Goal: Task Accomplishment & Management: Use online tool/utility

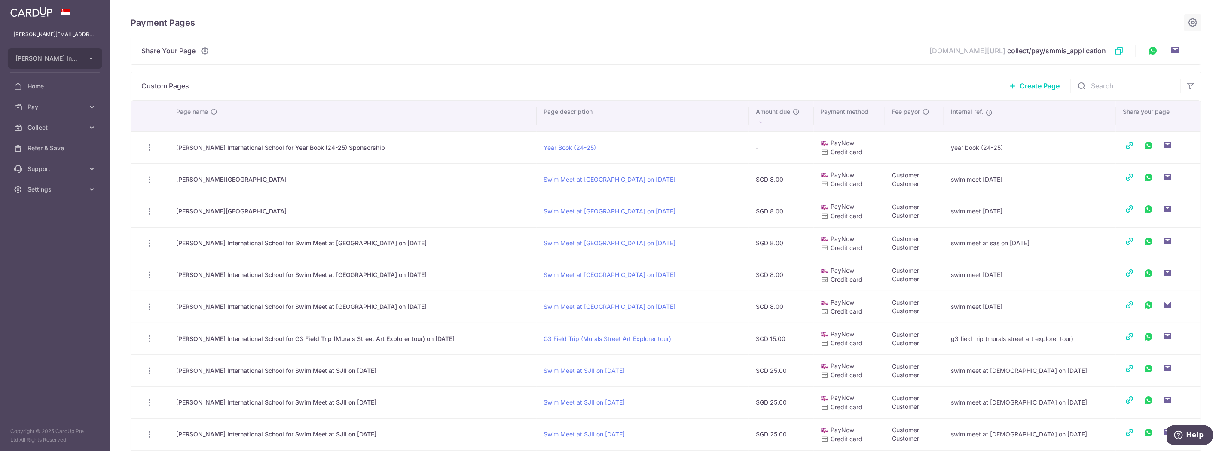
click at [1187, 24] on icon at bounding box center [1192, 22] width 10 height 11
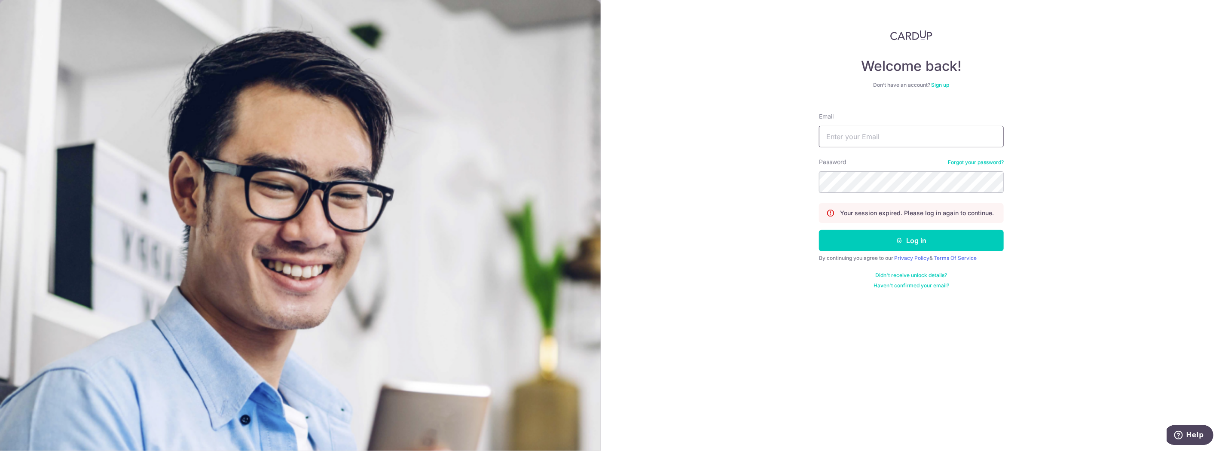
click at [879, 134] on input "Email" at bounding box center [911, 136] width 185 height 21
type input "valentina@smm.edu.sg"
click at [887, 239] on button "Log in" at bounding box center [911, 240] width 185 height 21
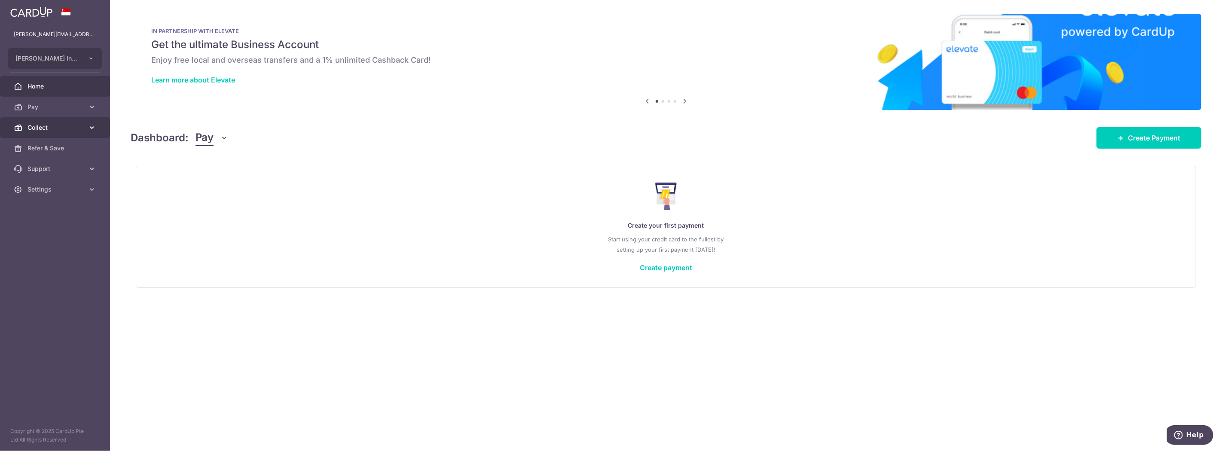
click at [48, 121] on link "Collect" at bounding box center [55, 127] width 110 height 21
click at [24, 144] on link "Dashboard" at bounding box center [55, 148] width 110 height 21
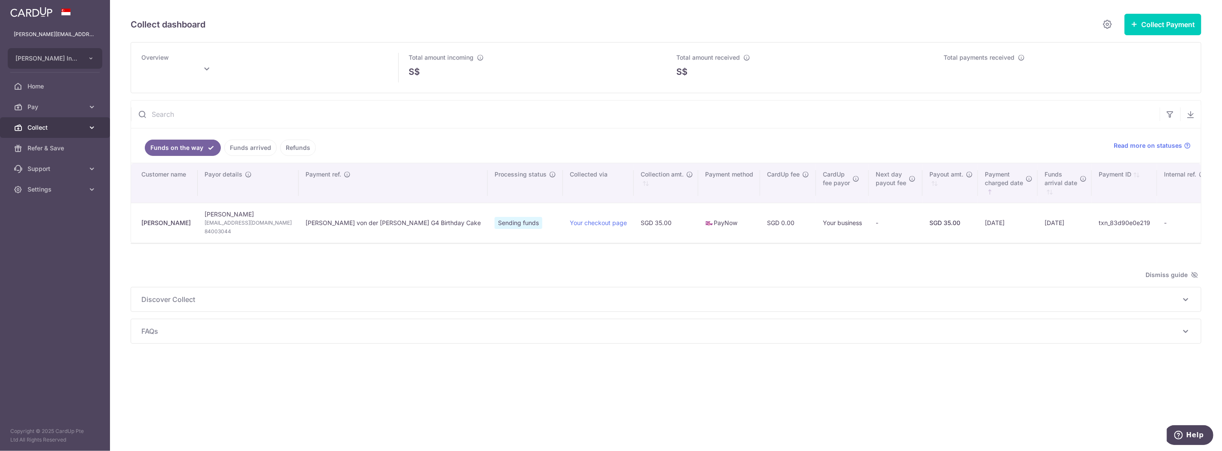
click at [58, 126] on span "Collect" at bounding box center [55, 127] width 57 height 9
click at [48, 159] on link "Payment Pages" at bounding box center [55, 169] width 110 height 21
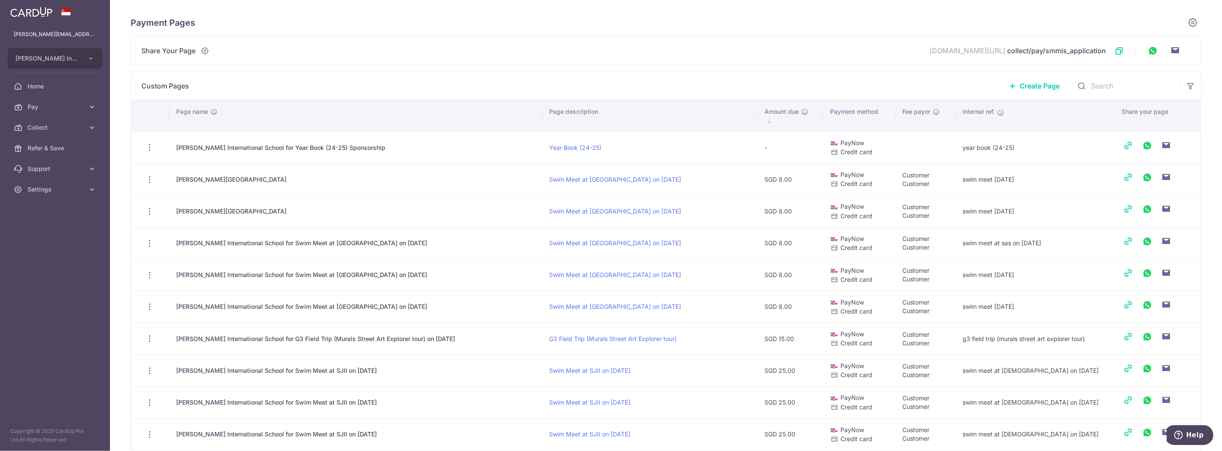
click at [1028, 84] on span "Create Page" at bounding box center [1039, 86] width 40 height 10
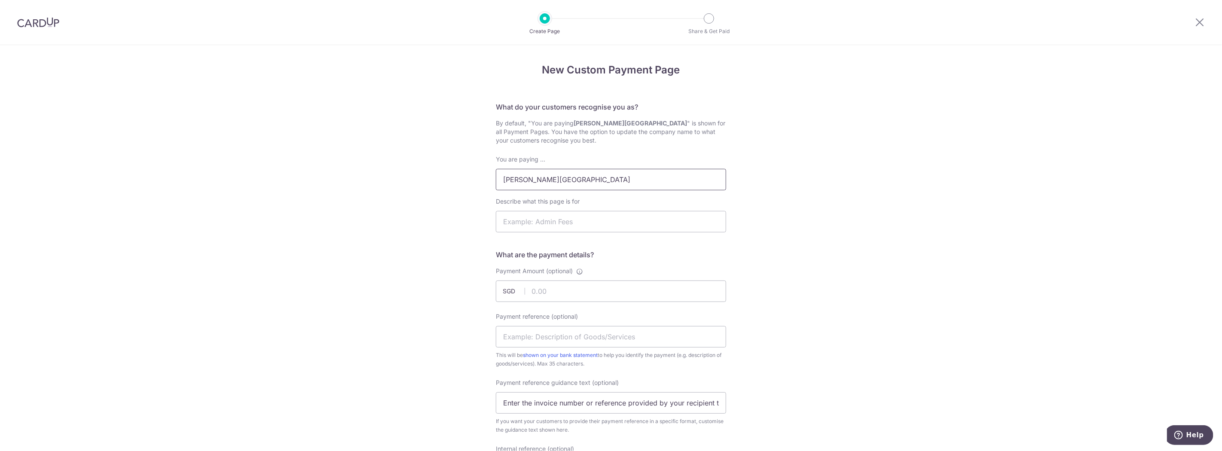
click at [681, 178] on input "[PERSON_NAME][GEOGRAPHIC_DATA]" at bounding box center [611, 179] width 230 height 21
click at [632, 230] on input "Describe what this page is for" at bounding box center [611, 221] width 230 height 21
click at [711, 176] on input "Sir Manasseh Meyer International School for Grade 3 Field Trip" at bounding box center [611, 179] width 230 height 21
type input "Sir Manasseh Meyer International School for Grade 3 Field Trip to Sungei Buloh …"
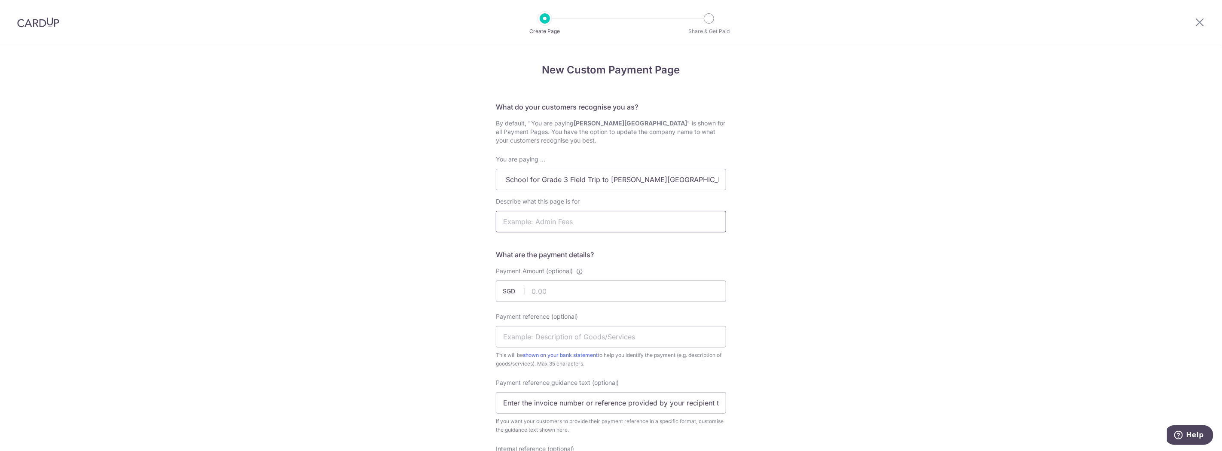
scroll to position [0, 0]
click at [623, 215] on input "Describe what this page is for" at bounding box center [611, 221] width 230 height 21
click at [523, 223] on input "Grade 2 Field Trip to Chinatown" at bounding box center [611, 221] width 230 height 21
type input "Grade 3 Field Trip to Sungei Buloh Wetland Reserve"
click at [607, 293] on input "Payment Amount (optional)" at bounding box center [611, 291] width 230 height 21
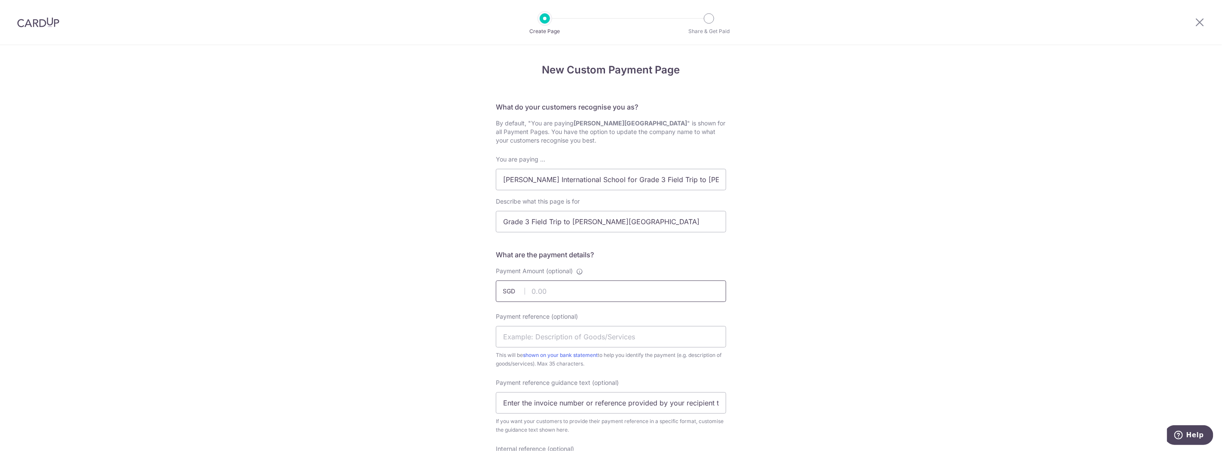
click at [577, 290] on input "Payment Amount (optional)" at bounding box center [611, 291] width 230 height 21
type input "24.00"
click at [579, 335] on input "Payment reference (optional)" at bounding box center [611, 336] width 230 height 21
click at [819, 297] on div "New Custom Payment Page What do your customers recognise you as? By default, "Y…" at bounding box center [611, 429] width 1222 height 769
click at [689, 175] on input "Sir Manasseh Meyer International School for Grade 3 Field Trip to Sungei Buloh …" at bounding box center [611, 179] width 230 height 21
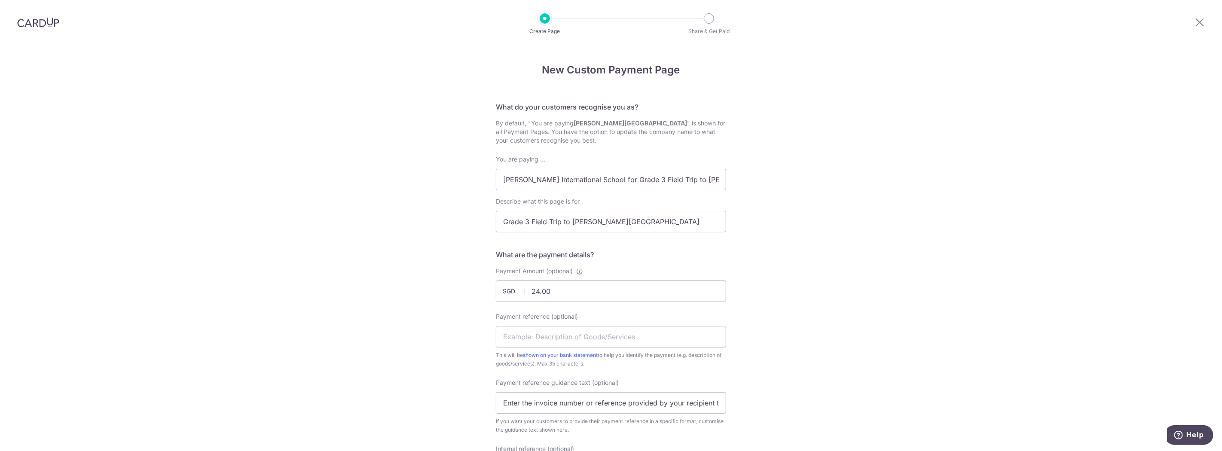
click at [812, 188] on div "New Custom Payment Page What do your customers recognise you as? By default, "Y…" at bounding box center [611, 429] width 1222 height 769
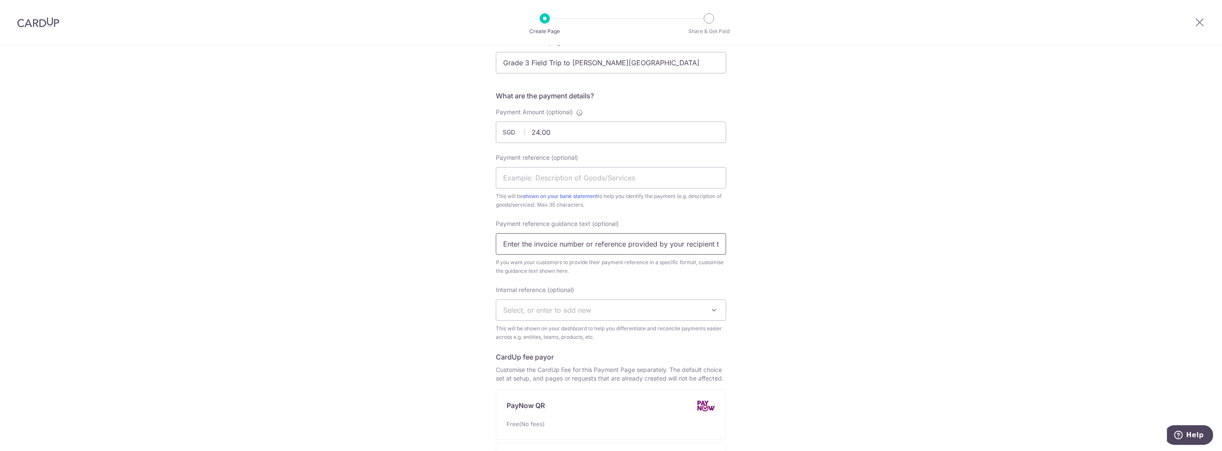
click at [583, 250] on input "Enter the invoice number or reference provided by your recipient to help them i…" at bounding box center [611, 243] width 230 height 21
click at [558, 309] on span "Select, or enter to add new" at bounding box center [547, 310] width 88 height 9
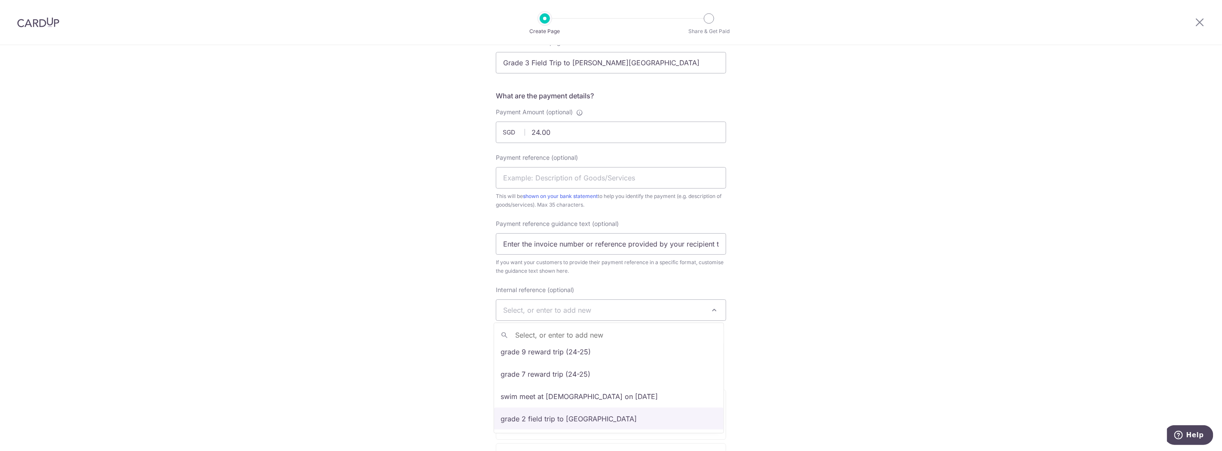
select select "grade 2 field trip to chinatown"
click at [523, 308] on span "grade 2 field trip to chinatown" at bounding box center [610, 310] width 229 height 21
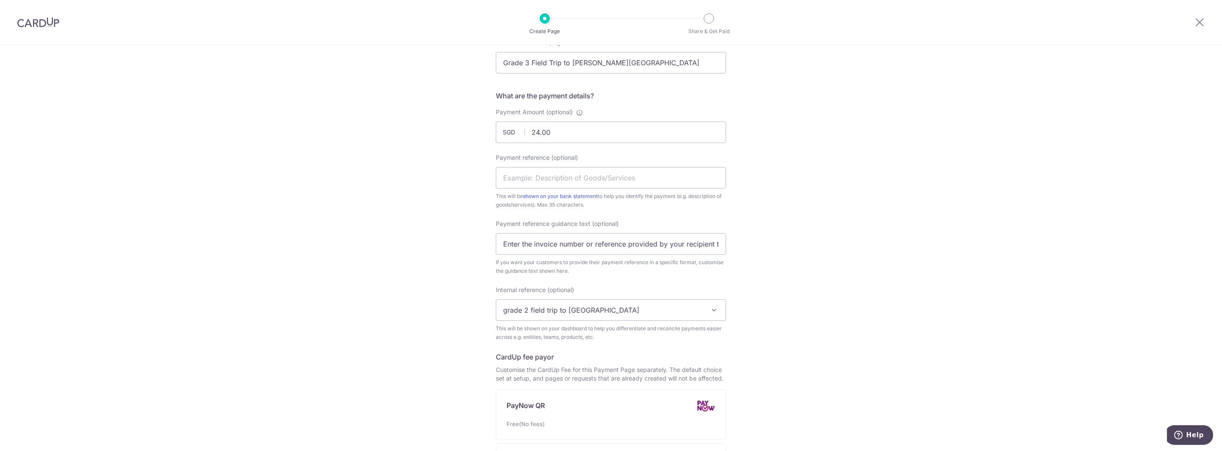
click at [618, 312] on span "grade 2 field trip to chinatown" at bounding box center [610, 310] width 229 height 21
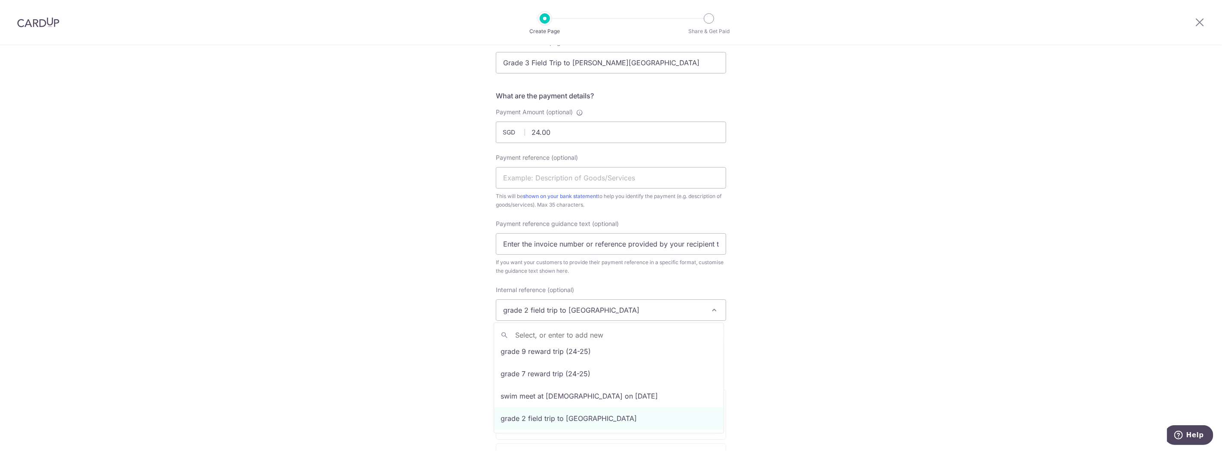
drag, startPoint x: 621, startPoint y: 310, endPoint x: 442, endPoint y: 316, distance: 179.7
click at [442, 316] on div "New Custom Payment Page What do your customers recognise you as? By default, "Y…" at bounding box center [611, 270] width 1222 height 769
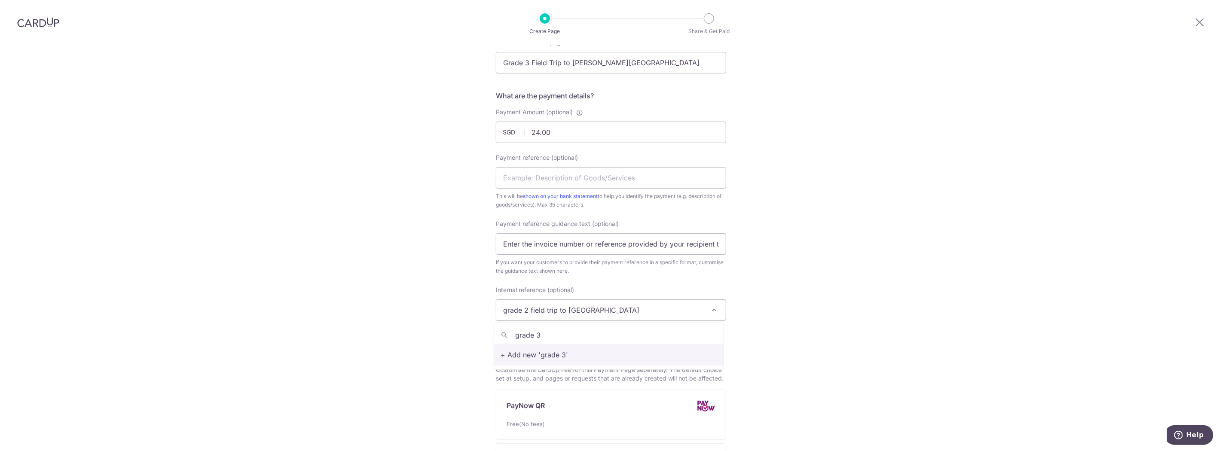
scroll to position [0, 0]
type input "grade 3 field trip to sungei buloh"
select select "grade 3 field trip to sungei buloh"
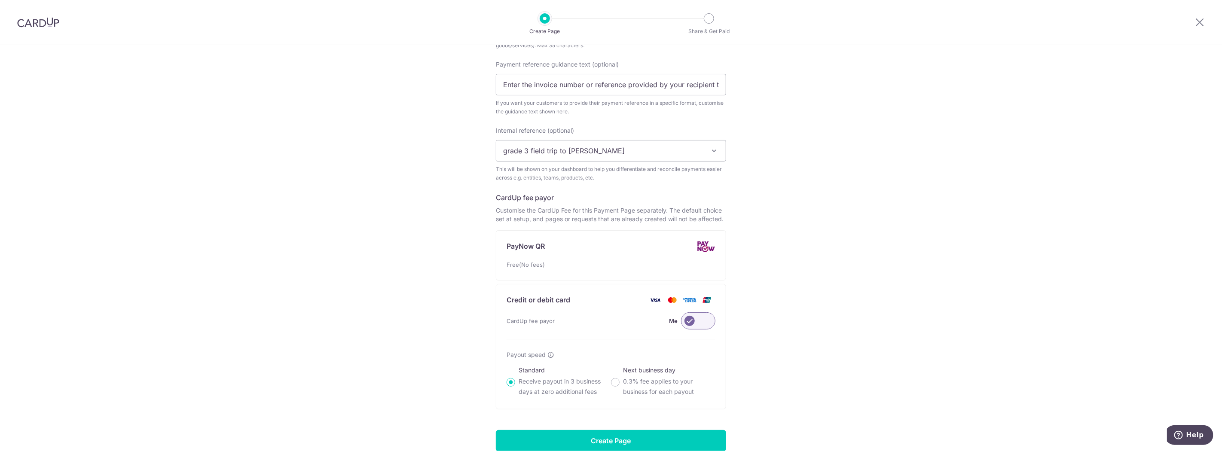
scroll to position [362, 0]
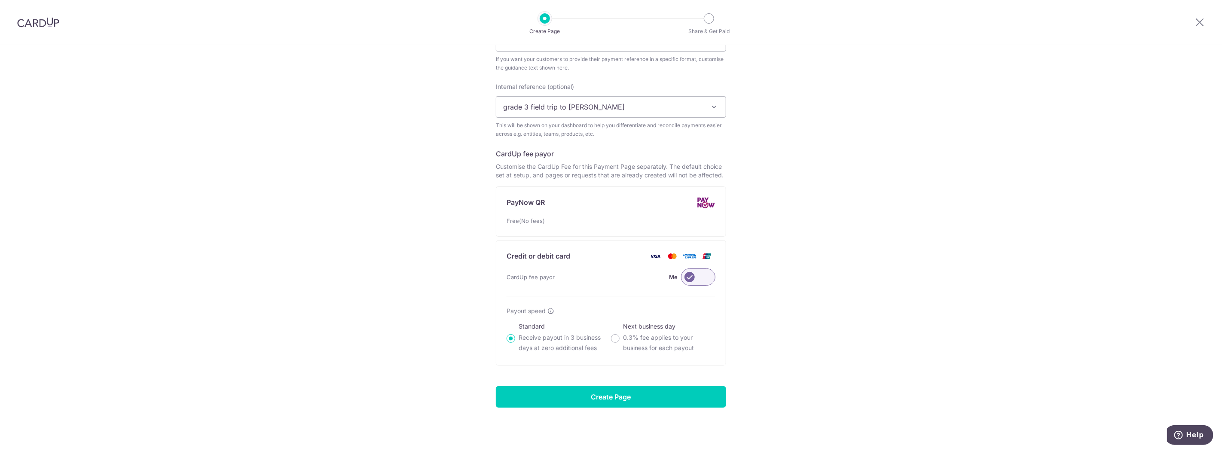
click at [695, 269] on label at bounding box center [698, 277] width 34 height 17
click at [0, 0] on input "Me" at bounding box center [0, 0] width 0 height 0
click at [555, 394] on input "Create Page" at bounding box center [611, 396] width 230 height 21
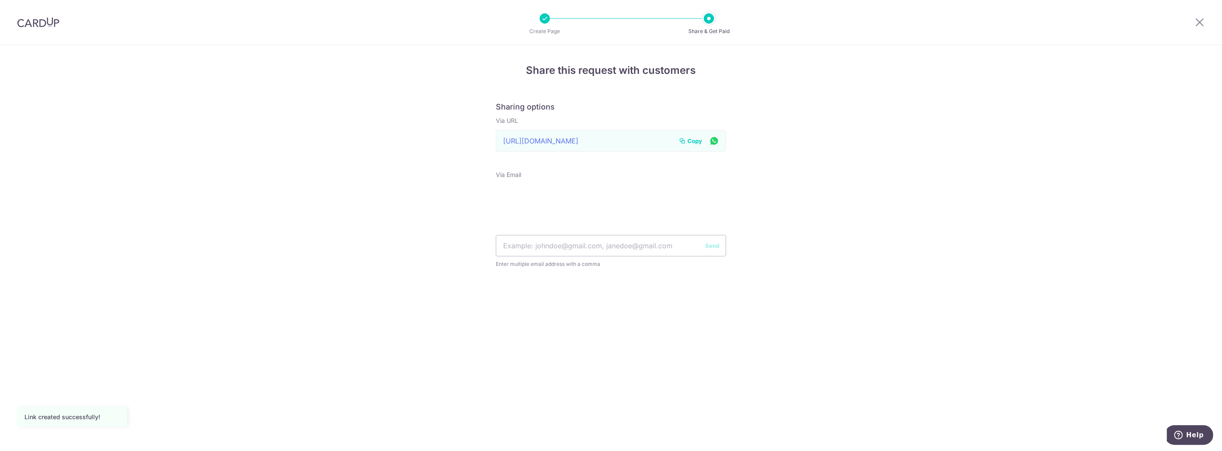
click at [693, 141] on span "Copy" at bounding box center [694, 141] width 15 height 9
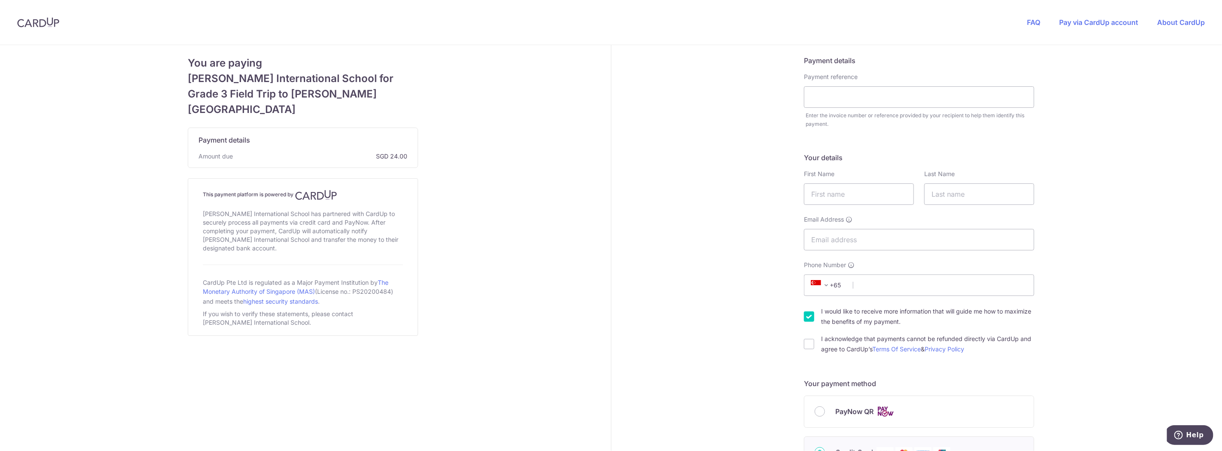
click at [45, 19] on img at bounding box center [38, 22] width 42 height 10
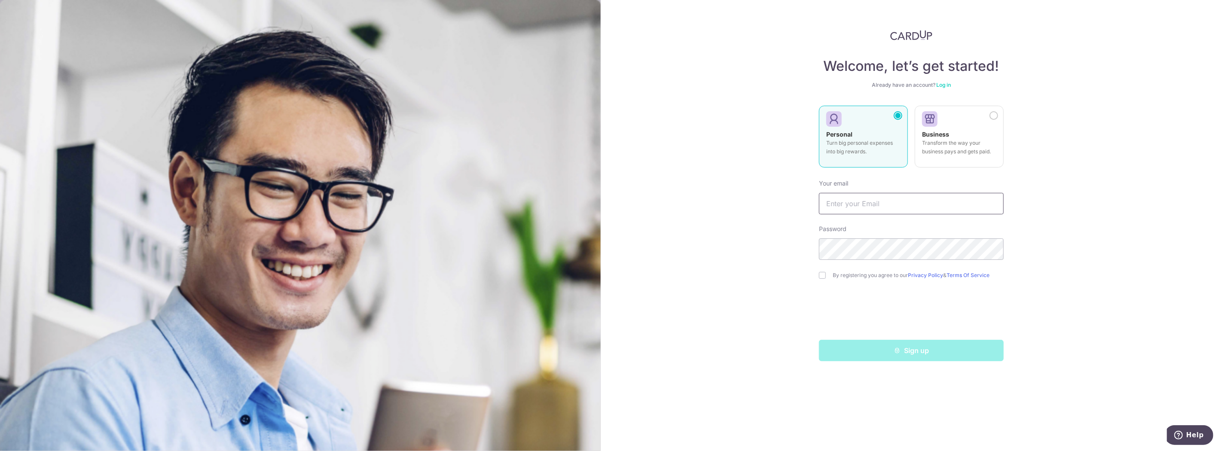
click at [863, 200] on input "text" at bounding box center [911, 203] width 185 height 21
click at [1007, 131] on div "Welcome, let’s get started! Already have an account? Log in Personal Turn big p…" at bounding box center [911, 225] width 621 height 451
click at [961, 145] on p "Transform the way your business pays and gets paid." at bounding box center [959, 147] width 74 height 17
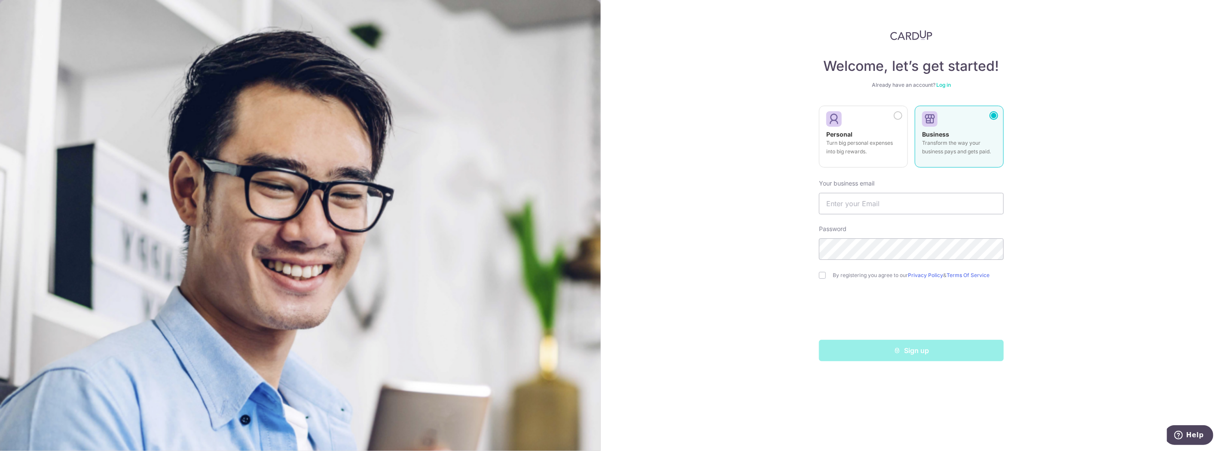
click at [943, 83] on link "Log in" at bounding box center [943, 85] width 15 height 6
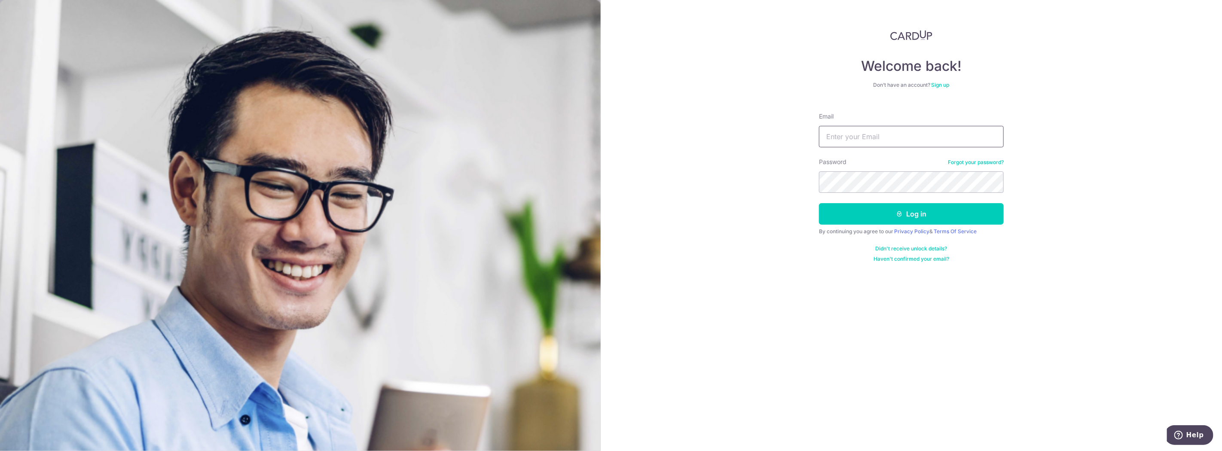
click at [879, 146] on input "Email" at bounding box center [911, 136] width 185 height 21
type input "[PERSON_NAME][EMAIL_ADDRESS][DOMAIN_NAME]"
click at [906, 215] on button "Log in" at bounding box center [911, 213] width 185 height 21
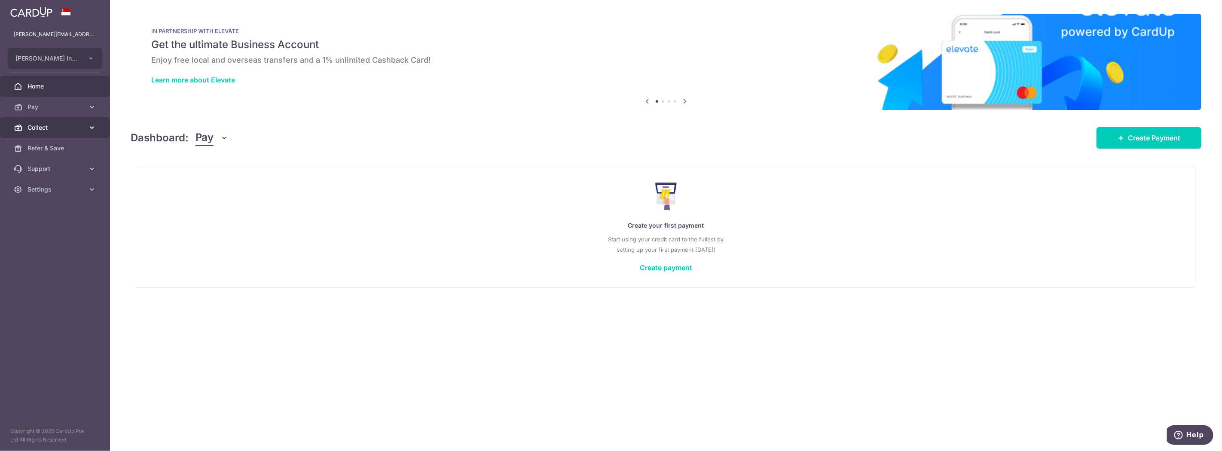
click at [59, 131] on span "Collect" at bounding box center [55, 127] width 57 height 9
click at [54, 192] on span "Payment Requests" at bounding box center [55, 189] width 57 height 9
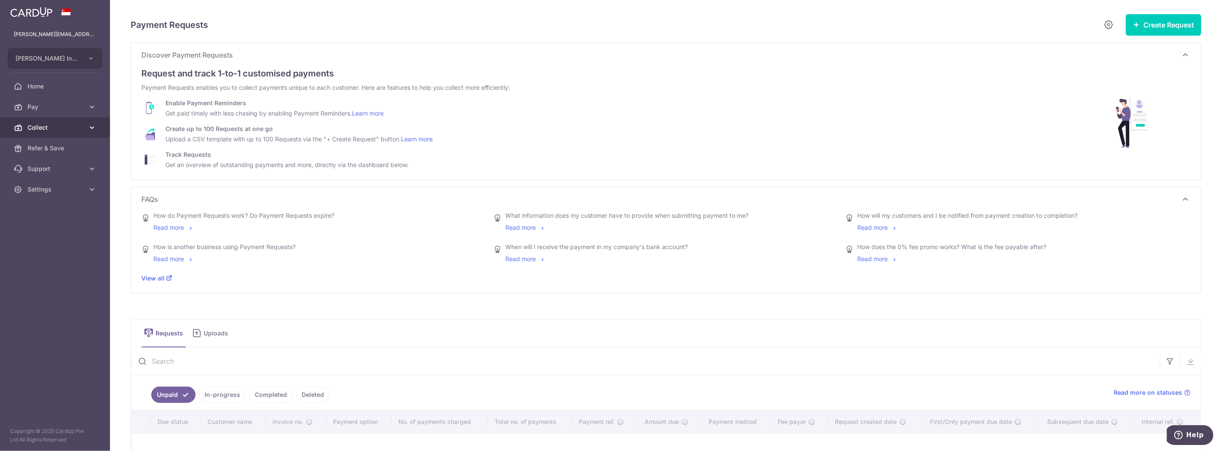
click at [53, 122] on link "Collect" at bounding box center [55, 127] width 110 height 21
click at [53, 170] on span "Payment Pages" at bounding box center [55, 169] width 57 height 9
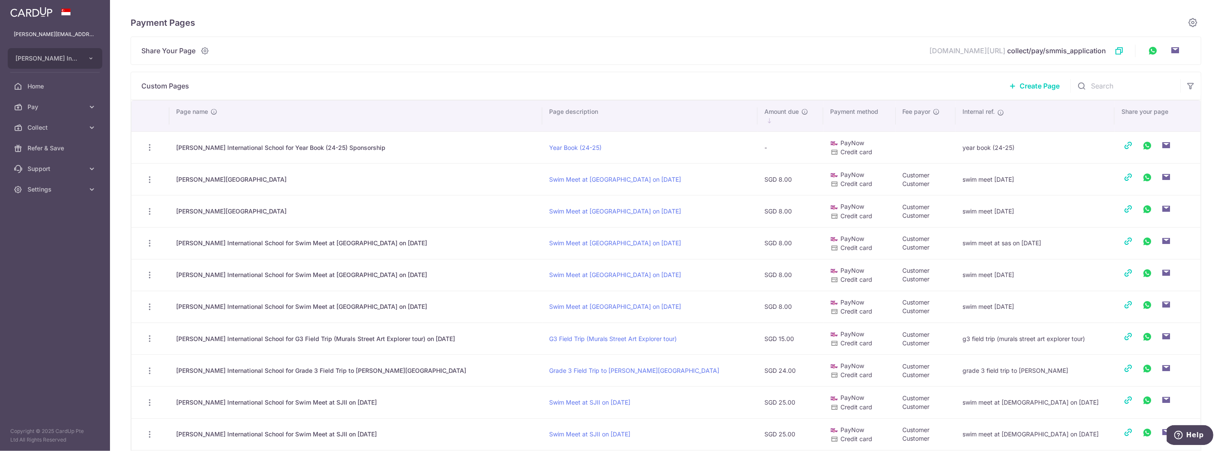
scroll to position [159, 0]
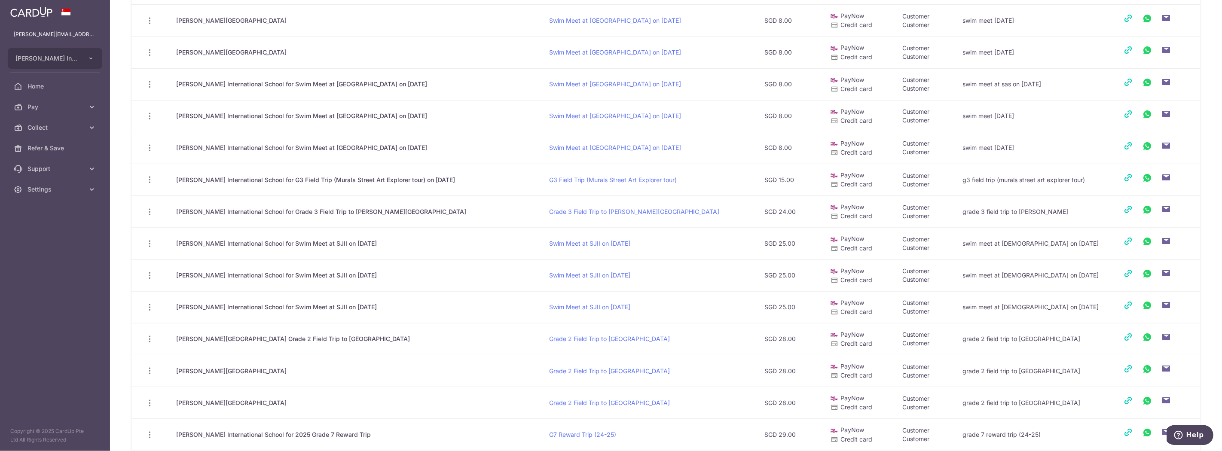
drag, startPoint x: 457, startPoint y: 208, endPoint x: 158, endPoint y: 203, distance: 298.6
click at [158, 203] on tr "View/Edit Delete Sir Manasseh Meyer International School for Grade 3 Field Trip…" at bounding box center [665, 211] width 1069 height 32
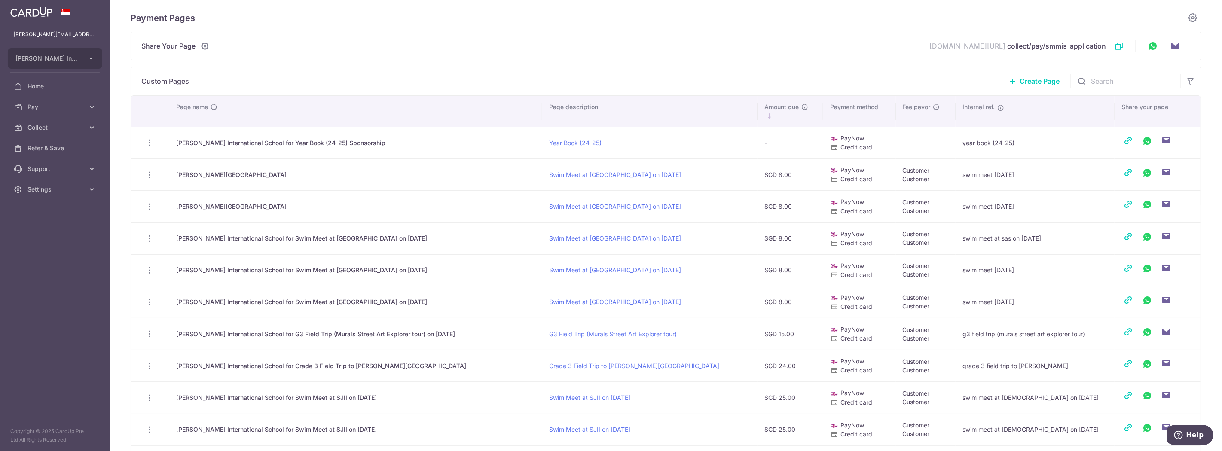
scroll to position [0, 0]
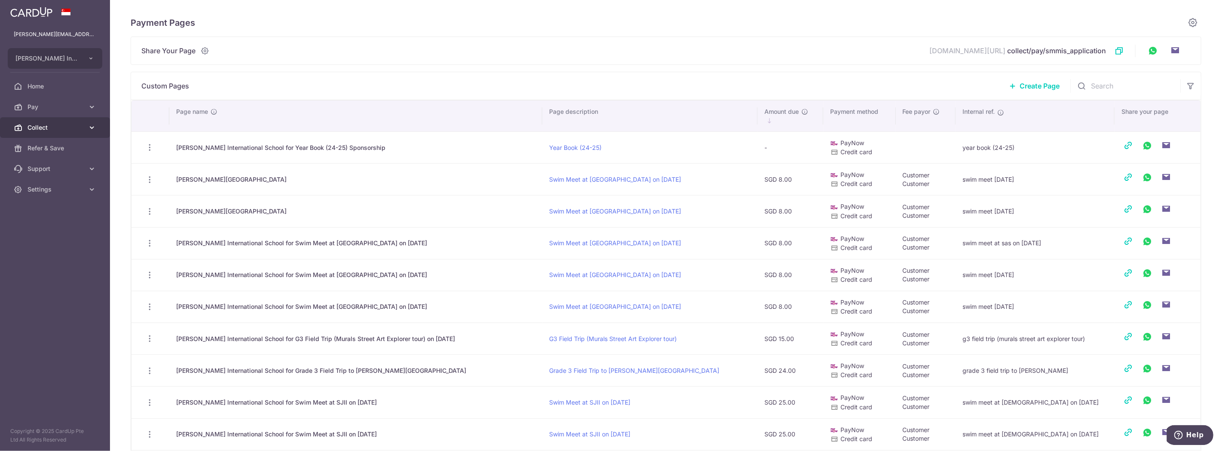
click at [40, 128] on span "Collect" at bounding box center [55, 127] width 57 height 9
click at [46, 166] on span "Payment Pages" at bounding box center [55, 169] width 57 height 9
click at [64, 127] on span "Collect" at bounding box center [55, 127] width 57 height 9
click at [56, 140] on link "Dashboard" at bounding box center [55, 148] width 110 height 21
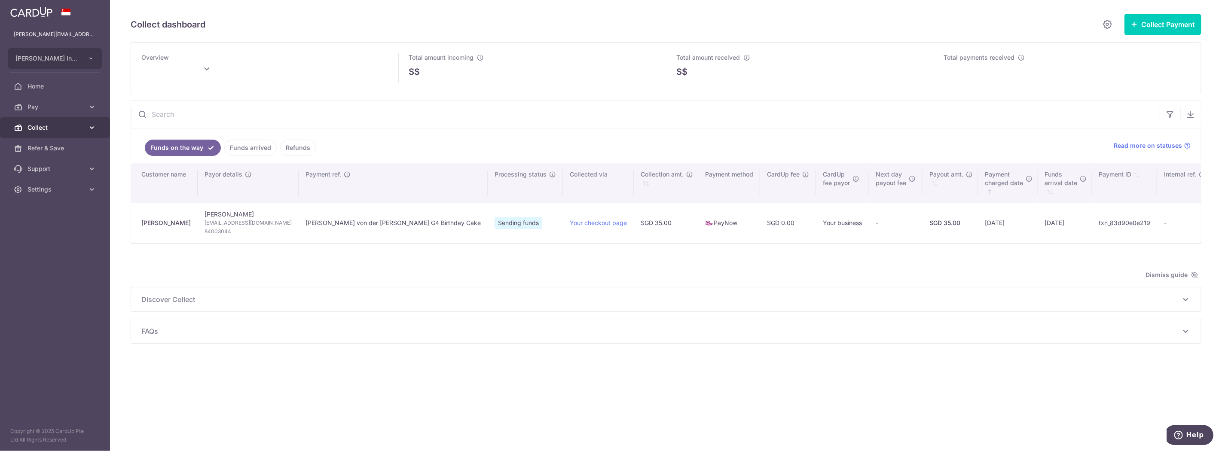
click at [48, 133] on link "Collect" at bounding box center [55, 127] width 110 height 21
click at [50, 165] on span "Payment Pages" at bounding box center [55, 169] width 57 height 9
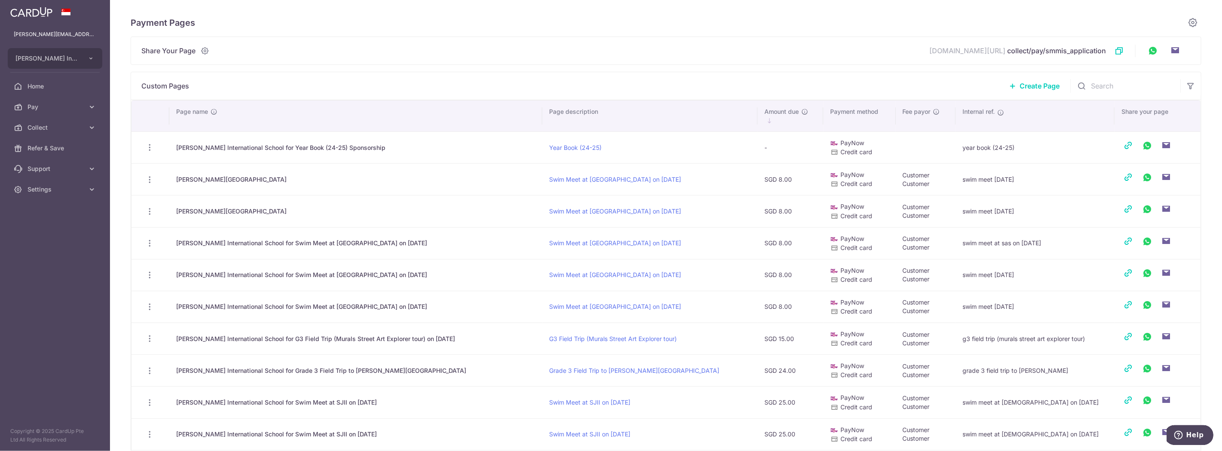
click at [1030, 82] on span "Create Page" at bounding box center [1039, 86] width 40 height 10
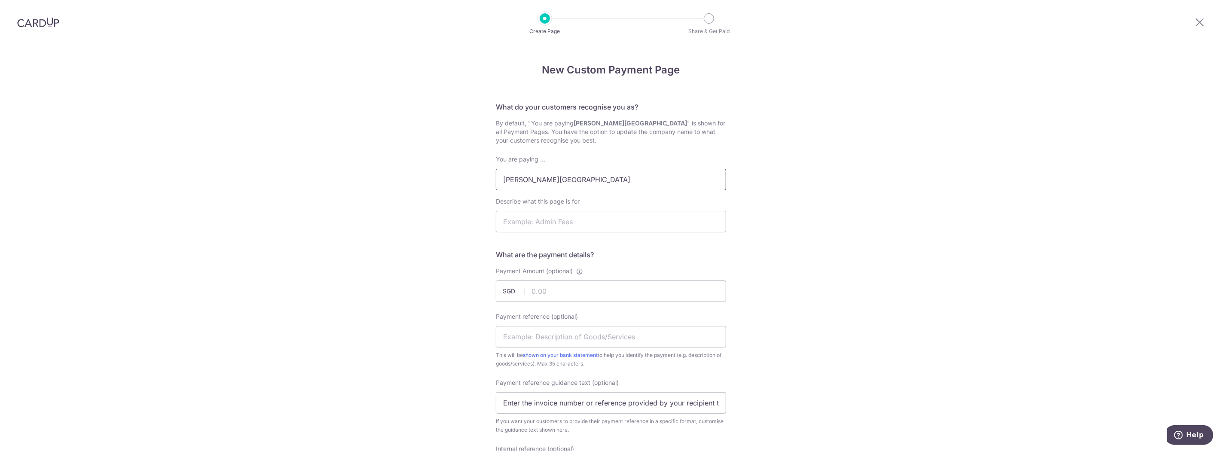
click at [667, 177] on input "[PERSON_NAME][GEOGRAPHIC_DATA]" at bounding box center [611, 179] width 230 height 21
type input "[PERSON_NAME] International School for Field Trip to [GEOGRAPHIC_DATA]"
click at [615, 230] on input "Describe what this page is for" at bounding box center [611, 221] width 230 height 21
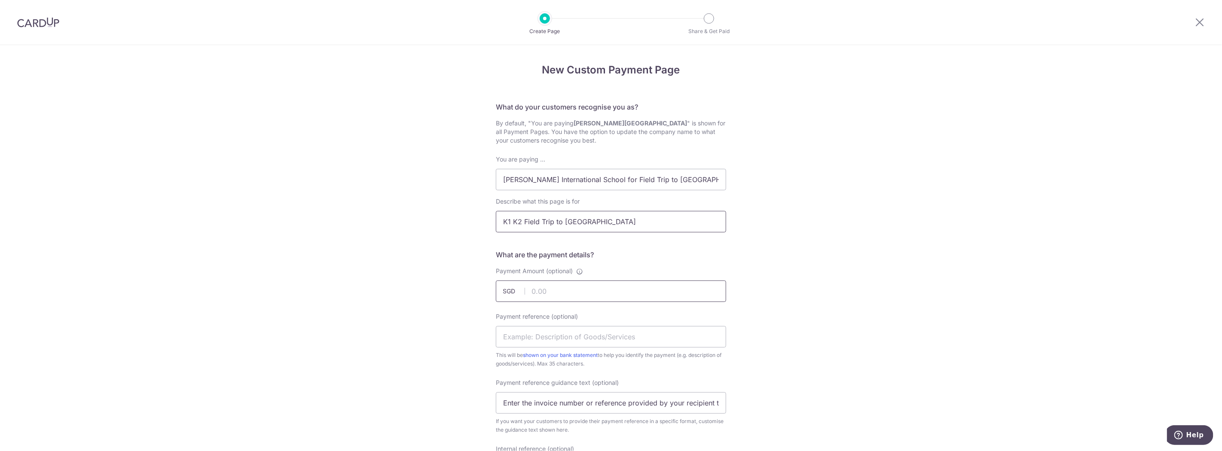
type input "K1 K2 Field Trip to Tayo Station"
click at [573, 294] on input "Payment Amount (optional)" at bounding box center [611, 291] width 230 height 21
type input "27.00"
click at [546, 336] on input "Payment reference (optional)" at bounding box center [611, 336] width 230 height 21
click at [989, 323] on div "New Custom Payment Page What do your customers recognise you as? By default, "Y…" at bounding box center [611, 429] width 1222 height 769
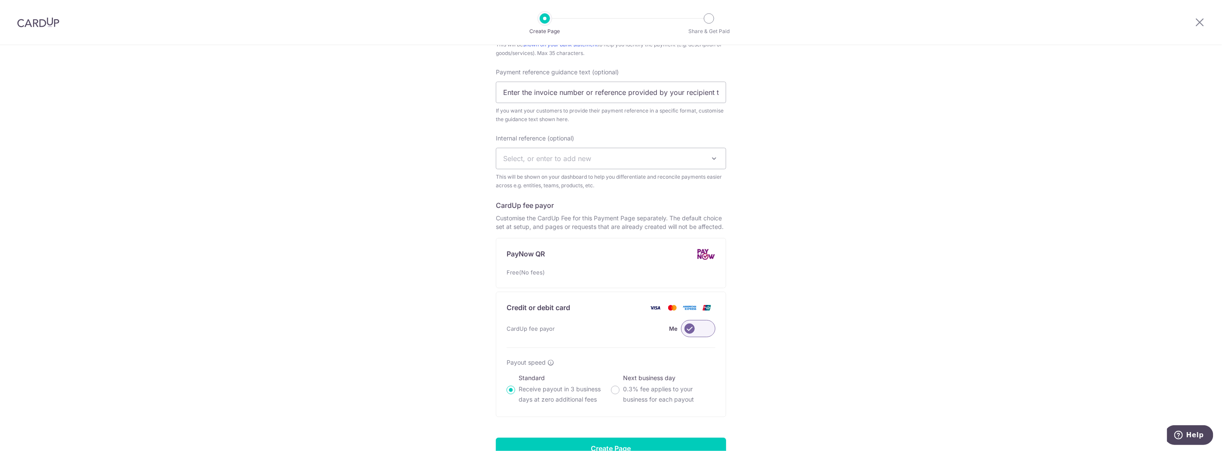
scroll to position [318, 0]
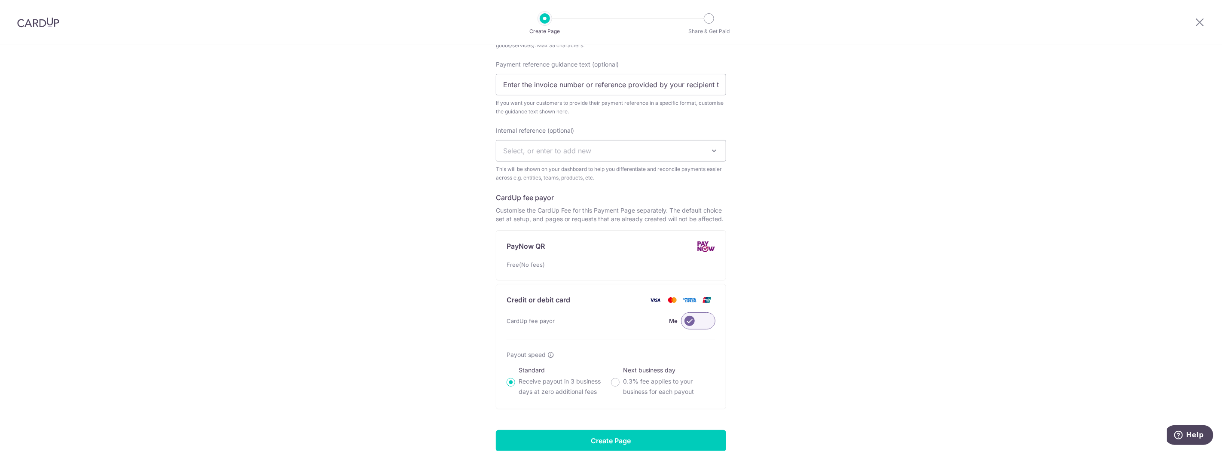
click at [693, 317] on label at bounding box center [698, 320] width 34 height 17
click at [0, 0] on input "Me" at bounding box center [0, 0] width 0 height 0
click at [580, 149] on span "Select, or enter to add new" at bounding box center [547, 150] width 88 height 9
click at [558, 146] on span "Select, or enter to add new" at bounding box center [547, 150] width 88 height 9
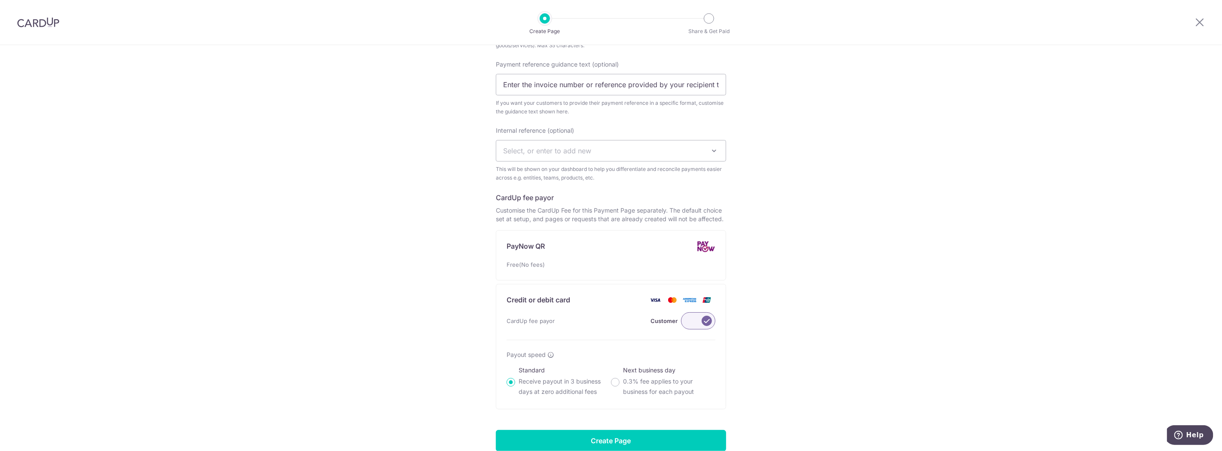
click at [558, 146] on span "Select, or enter to add new" at bounding box center [547, 150] width 88 height 9
type input "k1 k2 field trip to tayo station"
select select "k1 k2 field trip to tayo station"
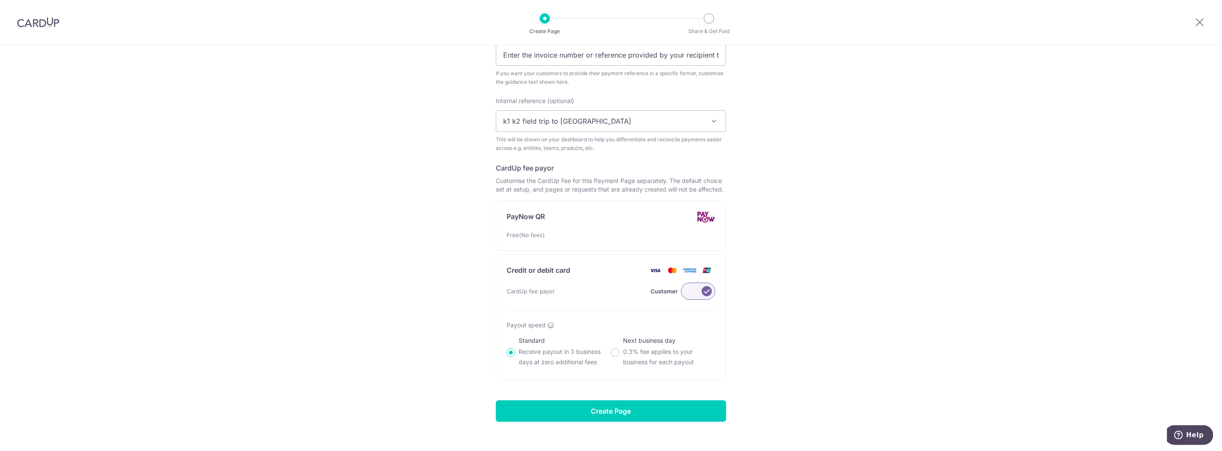
scroll to position [362, 0]
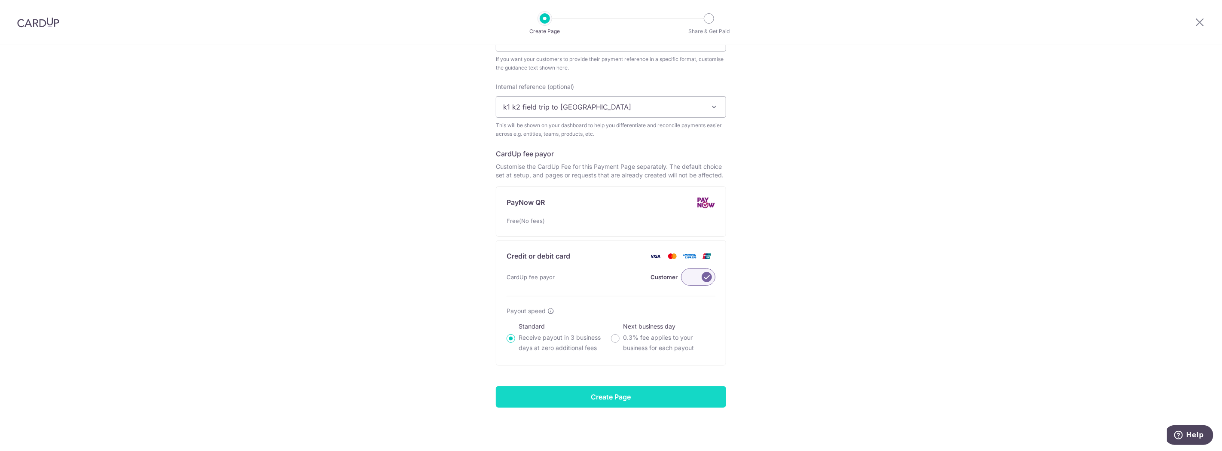
click at [592, 391] on input "Create Page" at bounding box center [611, 396] width 230 height 21
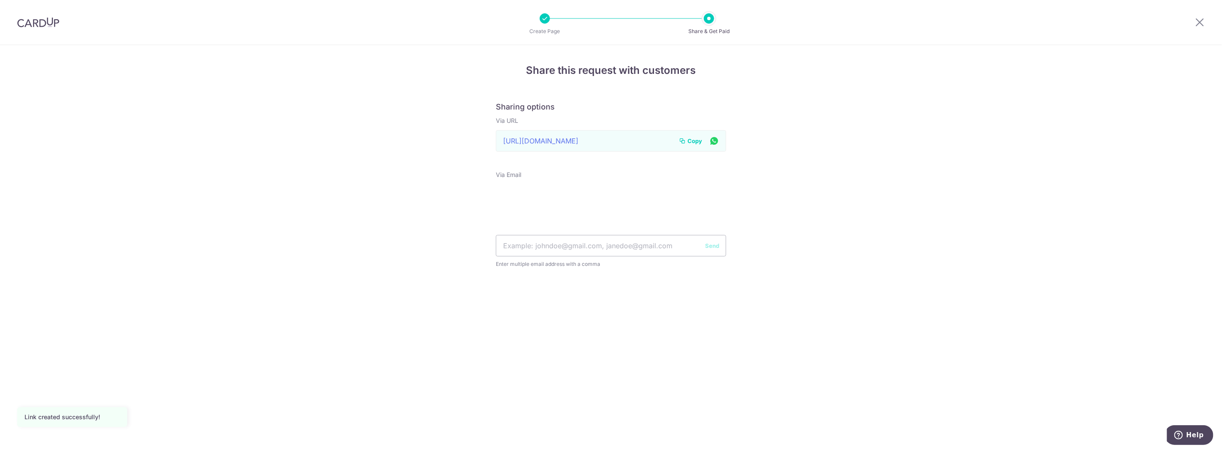
click at [690, 140] on span "Copy" at bounding box center [694, 141] width 15 height 9
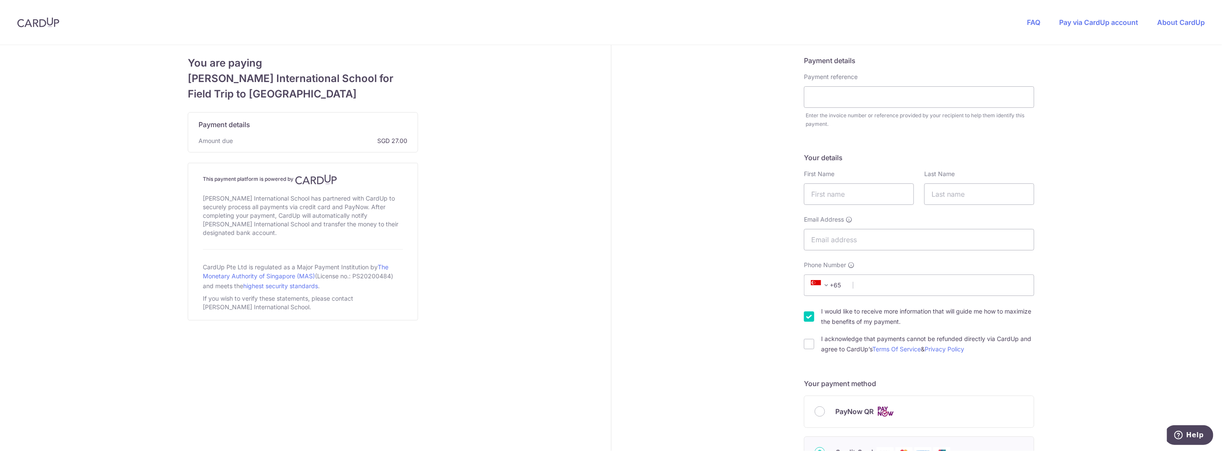
click at [47, 20] on img at bounding box center [38, 22] width 42 height 10
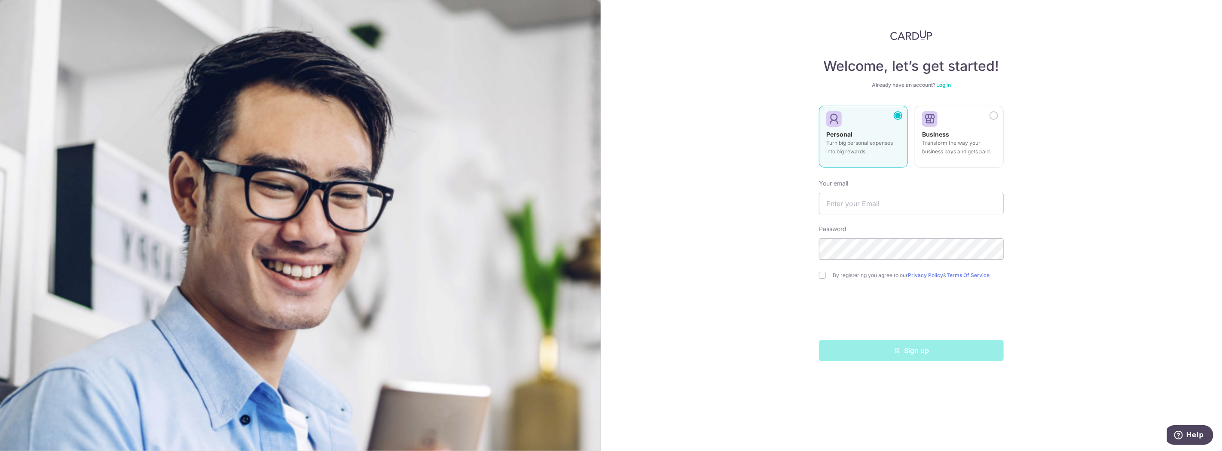
click at [943, 82] on link "Log in" at bounding box center [943, 85] width 15 height 6
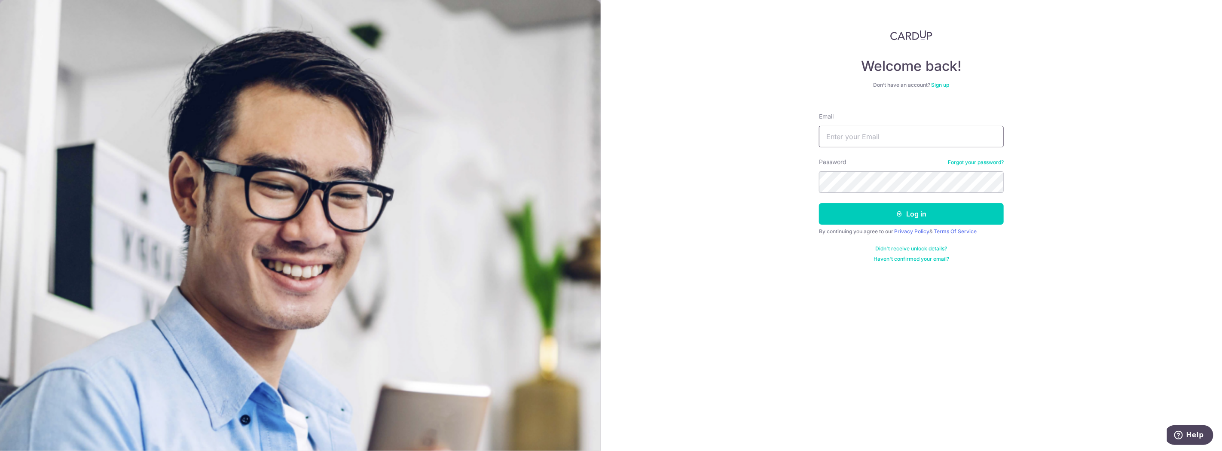
click at [924, 138] on input "Email" at bounding box center [911, 136] width 185 height 21
type input "[PERSON_NAME][EMAIL_ADDRESS][DOMAIN_NAME]"
click at [884, 217] on button "Log in" at bounding box center [911, 213] width 185 height 21
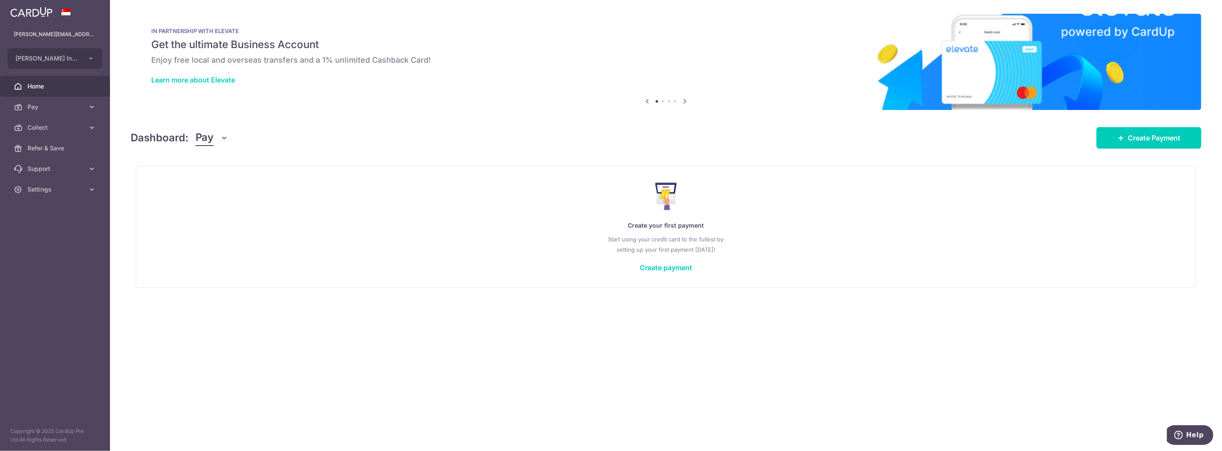
click at [45, 122] on link "Collect" at bounding box center [55, 127] width 110 height 21
click at [40, 149] on span "Dashboard" at bounding box center [55, 148] width 57 height 9
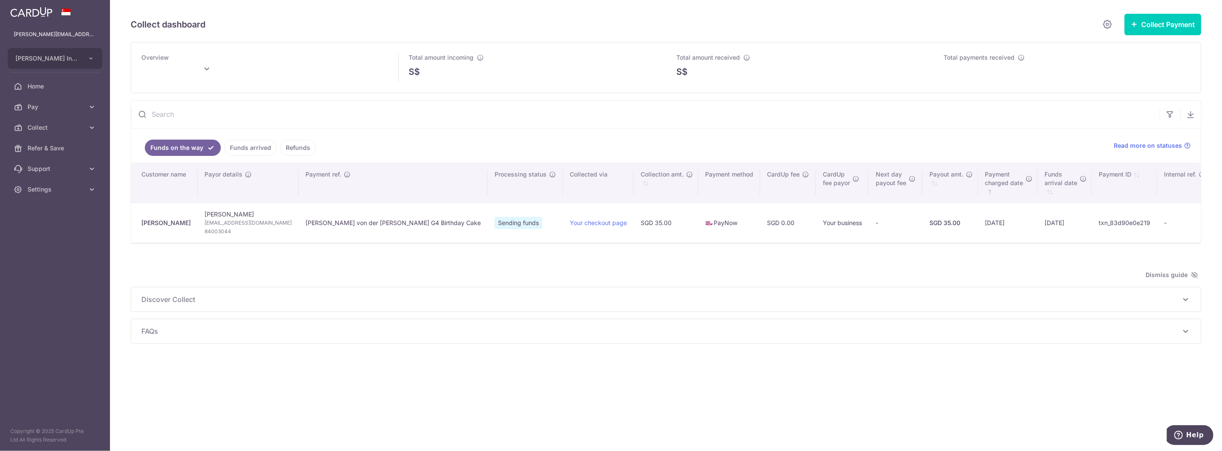
type input "[DATE]"
